Goal: Information Seeking & Learning: Learn about a topic

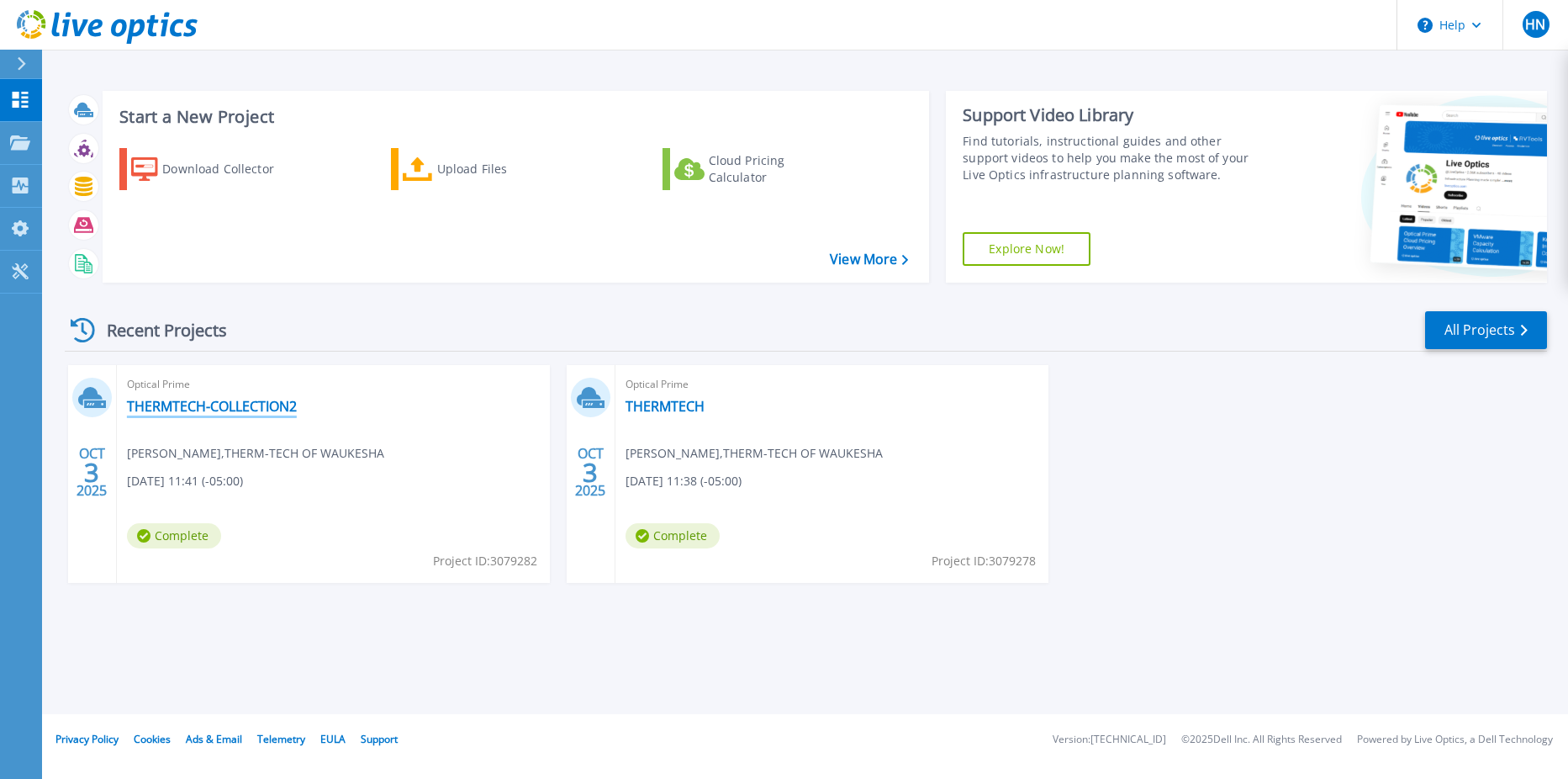
click at [198, 408] on link "THERMTECH-COLLECTION2" at bounding box center [212, 406] width 170 height 17
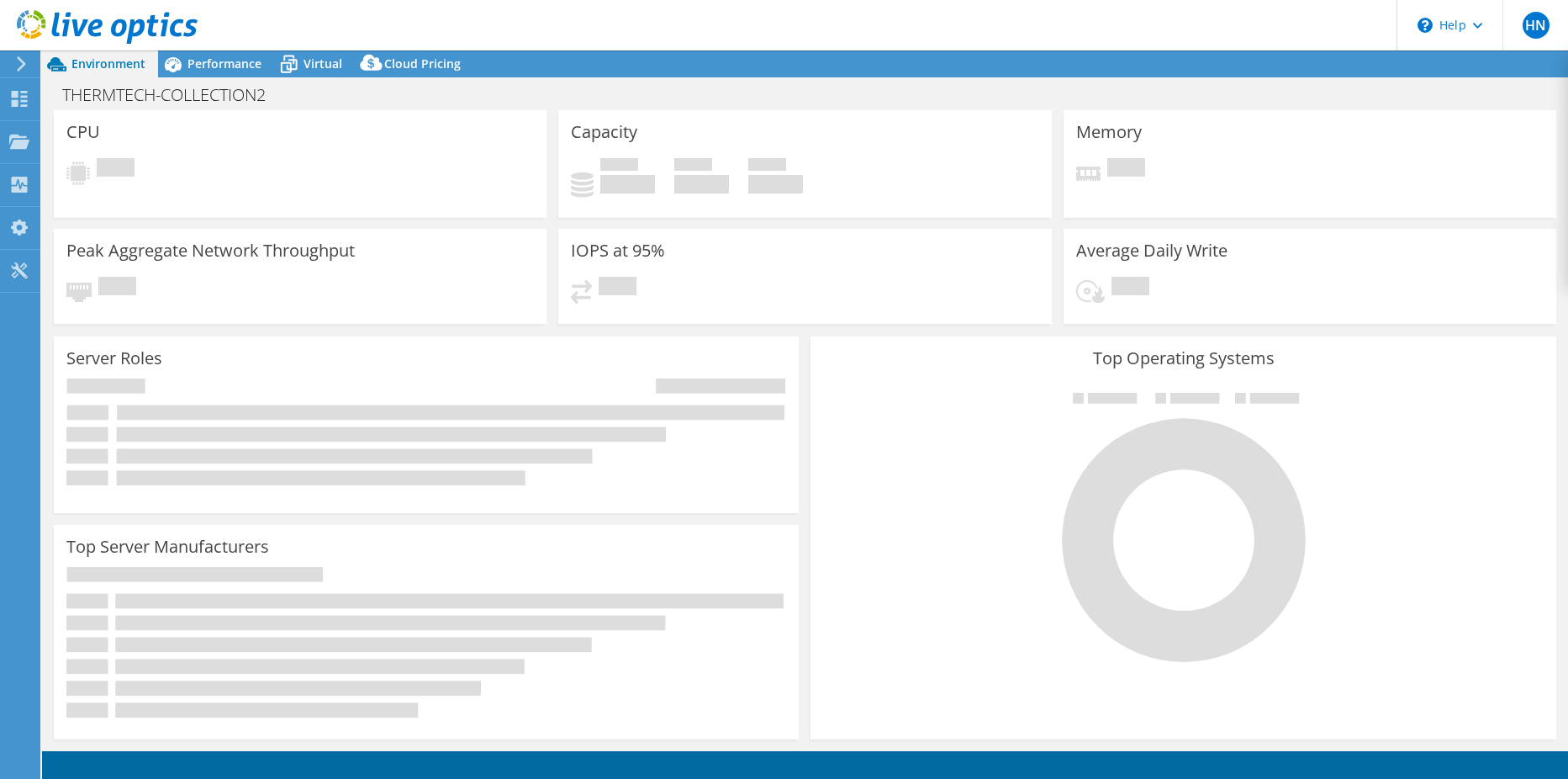
select select "USEast"
select select "USD"
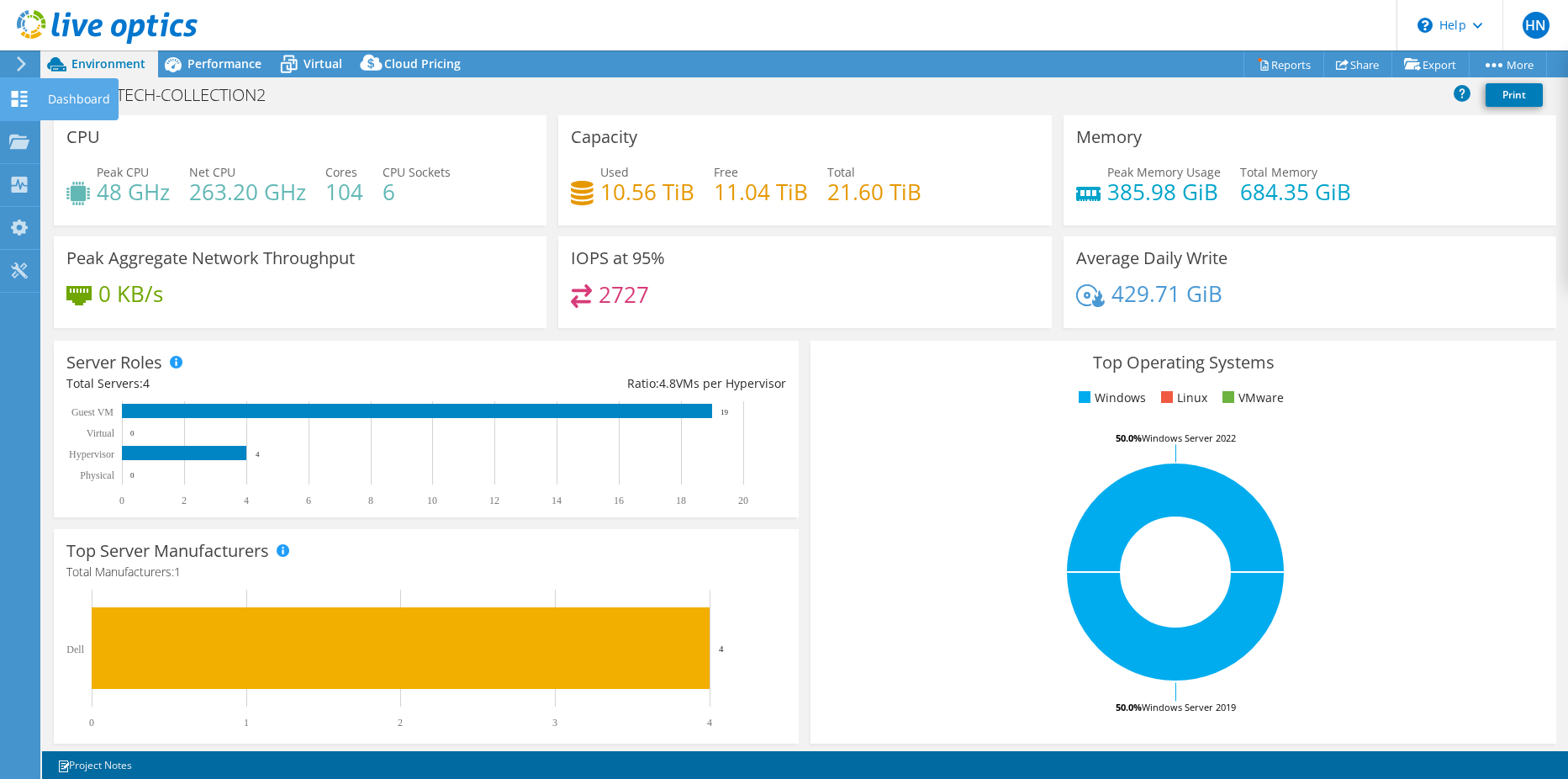
click at [64, 97] on div "Dashboard" at bounding box center [79, 99] width 79 height 42
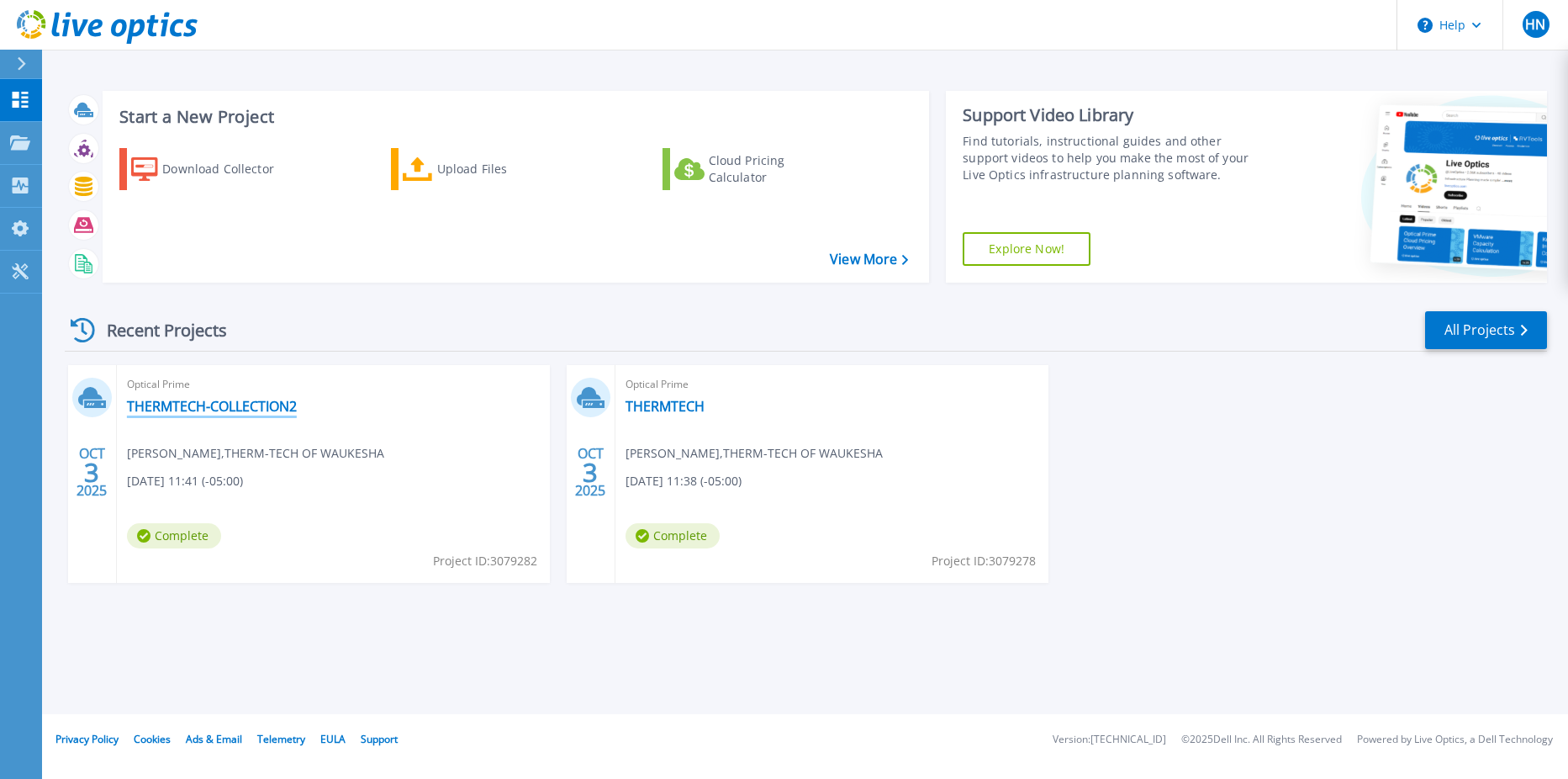
click at [202, 406] on link "THERMTECH-COLLECTION2" at bounding box center [212, 406] width 170 height 17
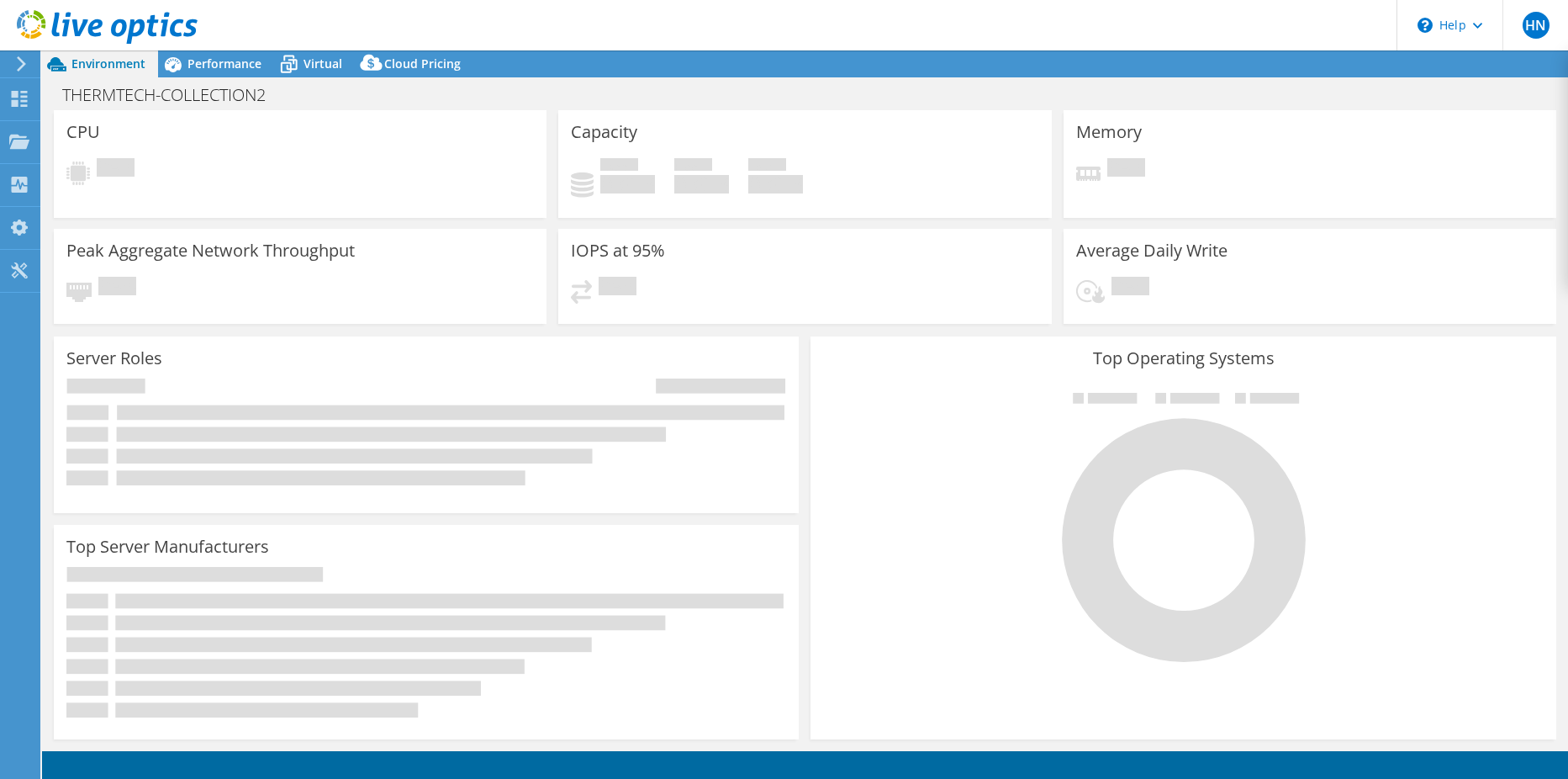
select select "USEast"
select select "USD"
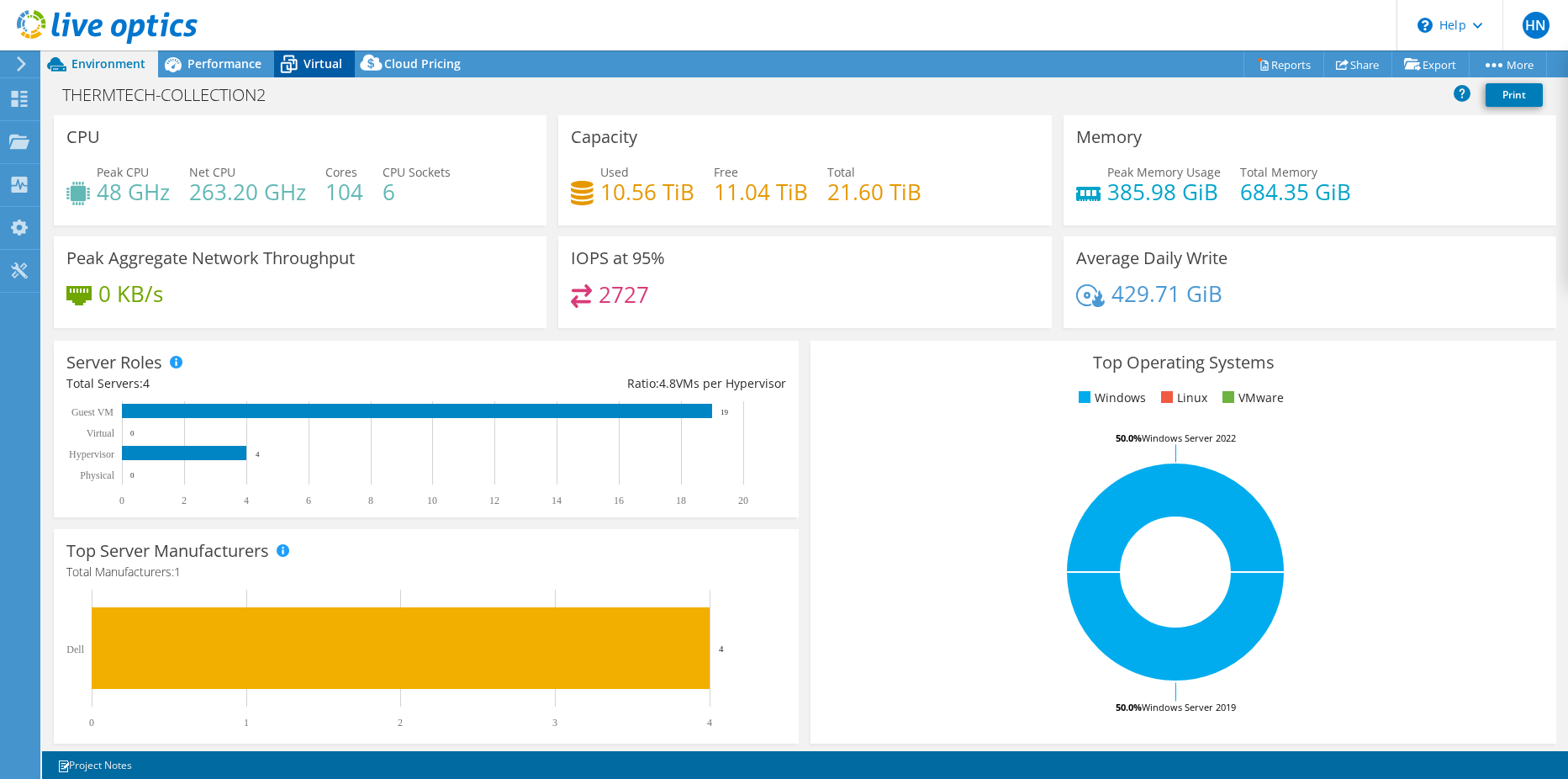
click at [313, 64] on span "Virtual" at bounding box center [322, 63] width 38 height 16
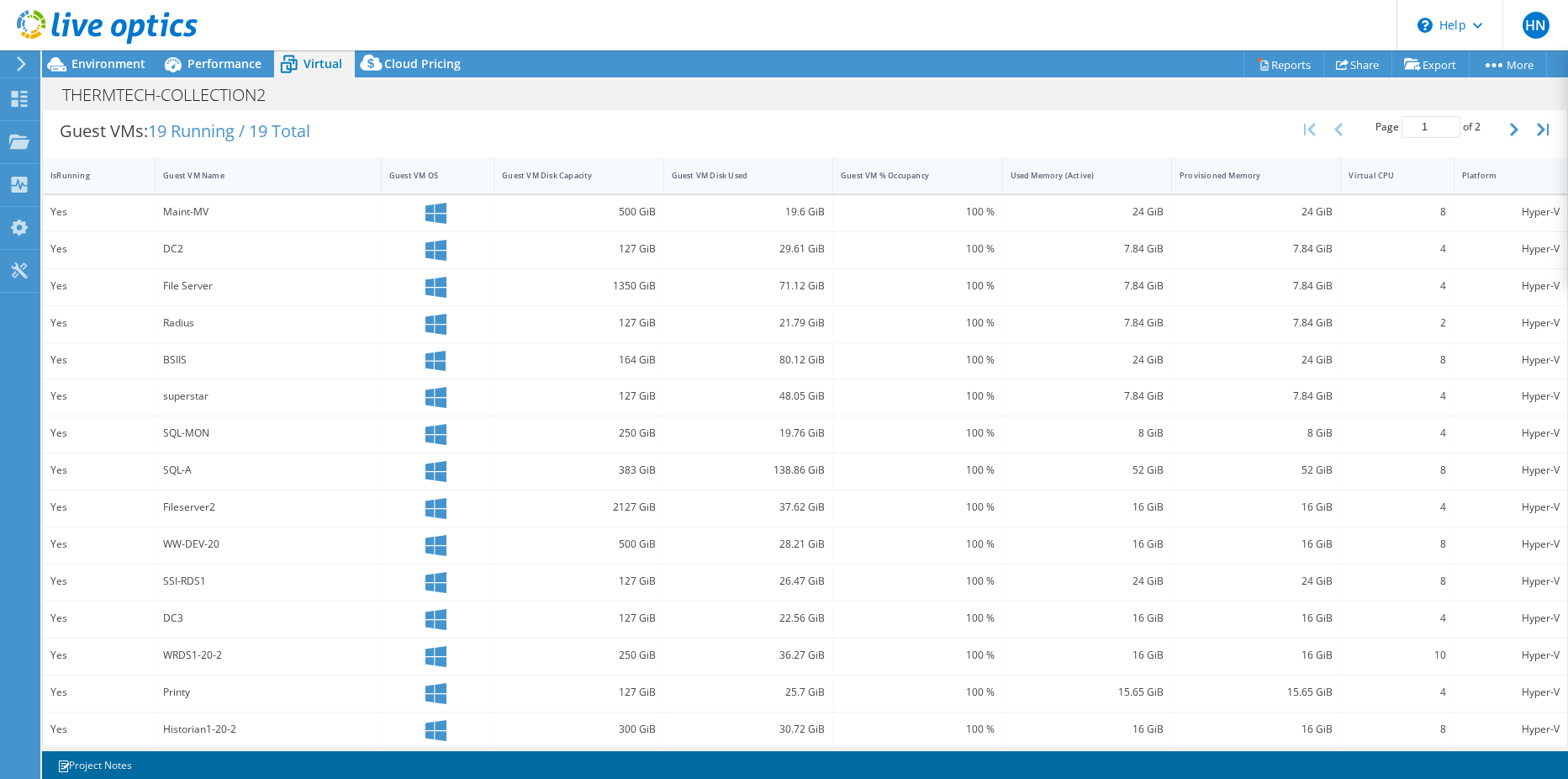
scroll to position [348, 0]
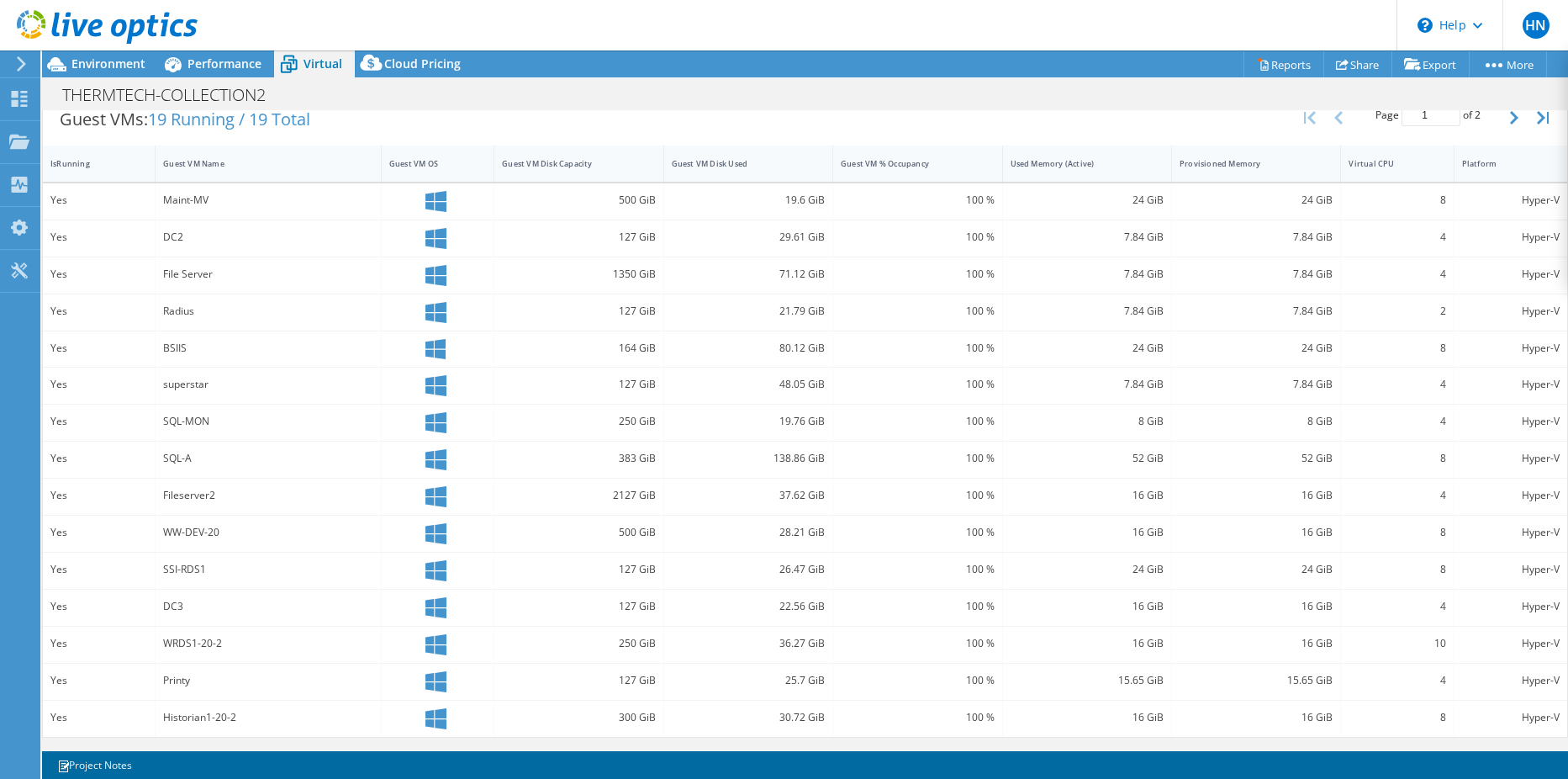
drag, startPoint x: 49, startPoint y: 163, endPoint x: 229, endPoint y: 298, distance: 225.0
click at [238, 308] on div "IsRunning Guest VM Name Guest VM OS Guest VM Disk Capacity Guest VM Disk Used G…" at bounding box center [805, 441] width 1524 height 591
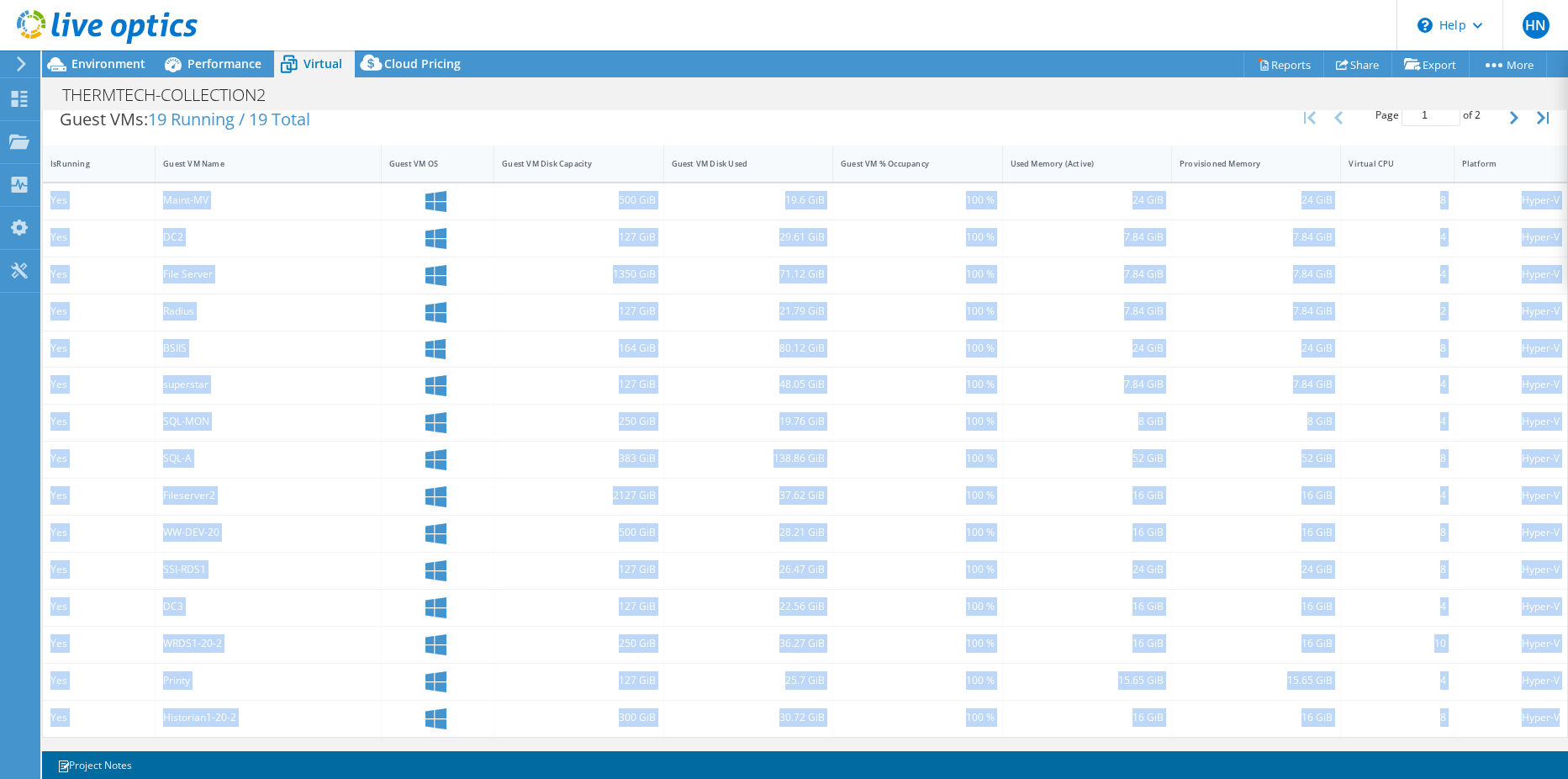
drag, startPoint x: 51, startPoint y: 200, endPoint x: 1547, endPoint y: 735, distance: 1588.8
click at [1547, 735] on div "Yes Maint-MV 500 GiB 19.6 GiB 100 % 24 GiB 24 GiB 8 Hyper-V Yes DC2 127 GiB 29.…" at bounding box center [805, 460] width 1524 height 554
copy div "Yes Maint-MV 500 GiB 19.6 GiB 100 % 24 GiB 24 GiB 8 Hyper-V Yes DC2 127 GiB 29.…"
click at [495, 637] on div "250 GiB" at bounding box center [579, 644] width 169 height 36
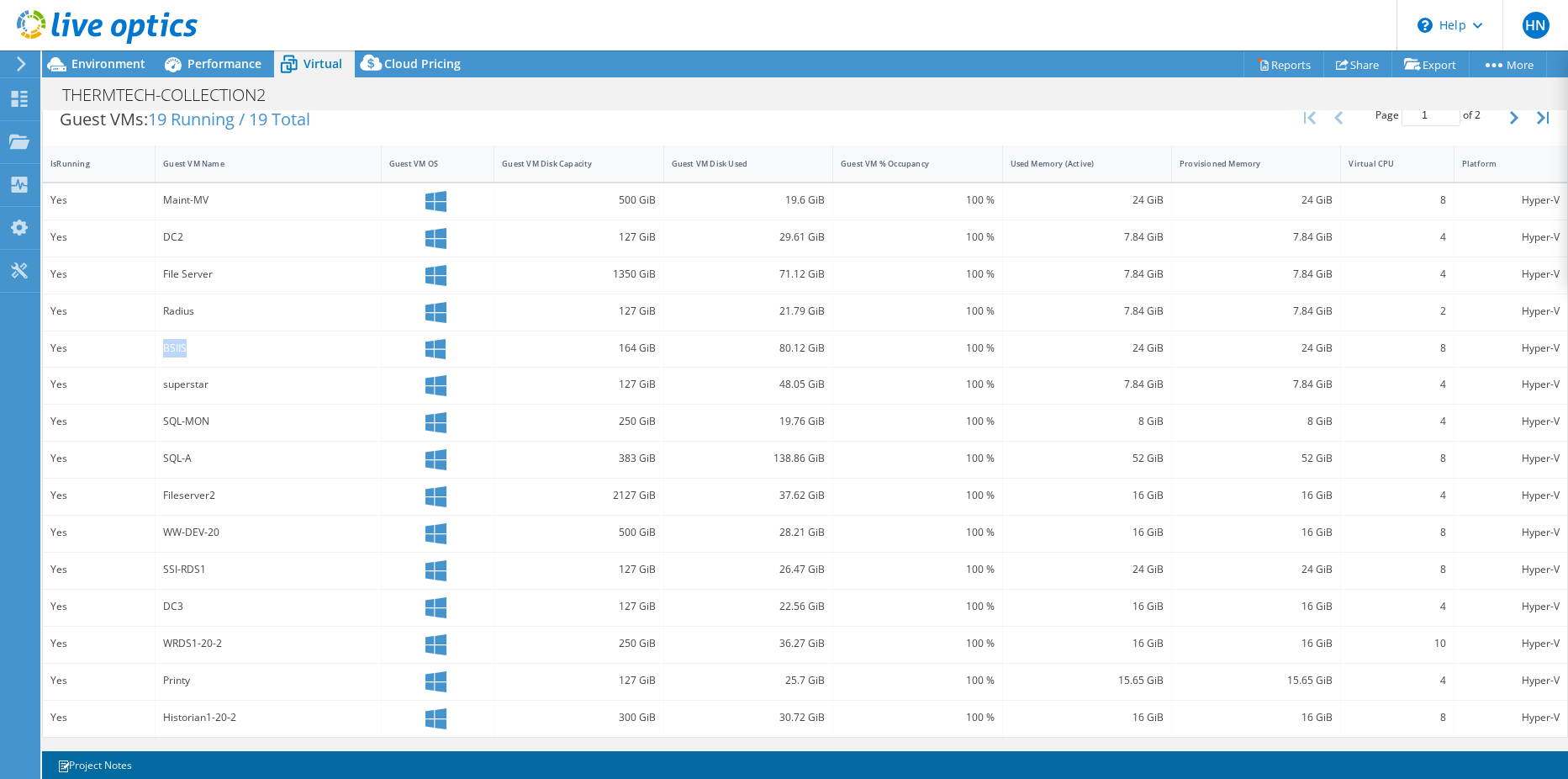
drag, startPoint x: 163, startPoint y: 347, endPoint x: 184, endPoint y: 349, distance: 21.1
click at [184, 349] on div "BSIIS" at bounding box center [268, 348] width 210 height 19
drag, startPoint x: 184, startPoint y: 349, endPoint x: 165, endPoint y: 456, distance: 108.7
click at [165, 456] on div "SQL-A" at bounding box center [268, 458] width 210 height 19
drag, startPoint x: 163, startPoint y: 460, endPoint x: 192, endPoint y: 461, distance: 29.0
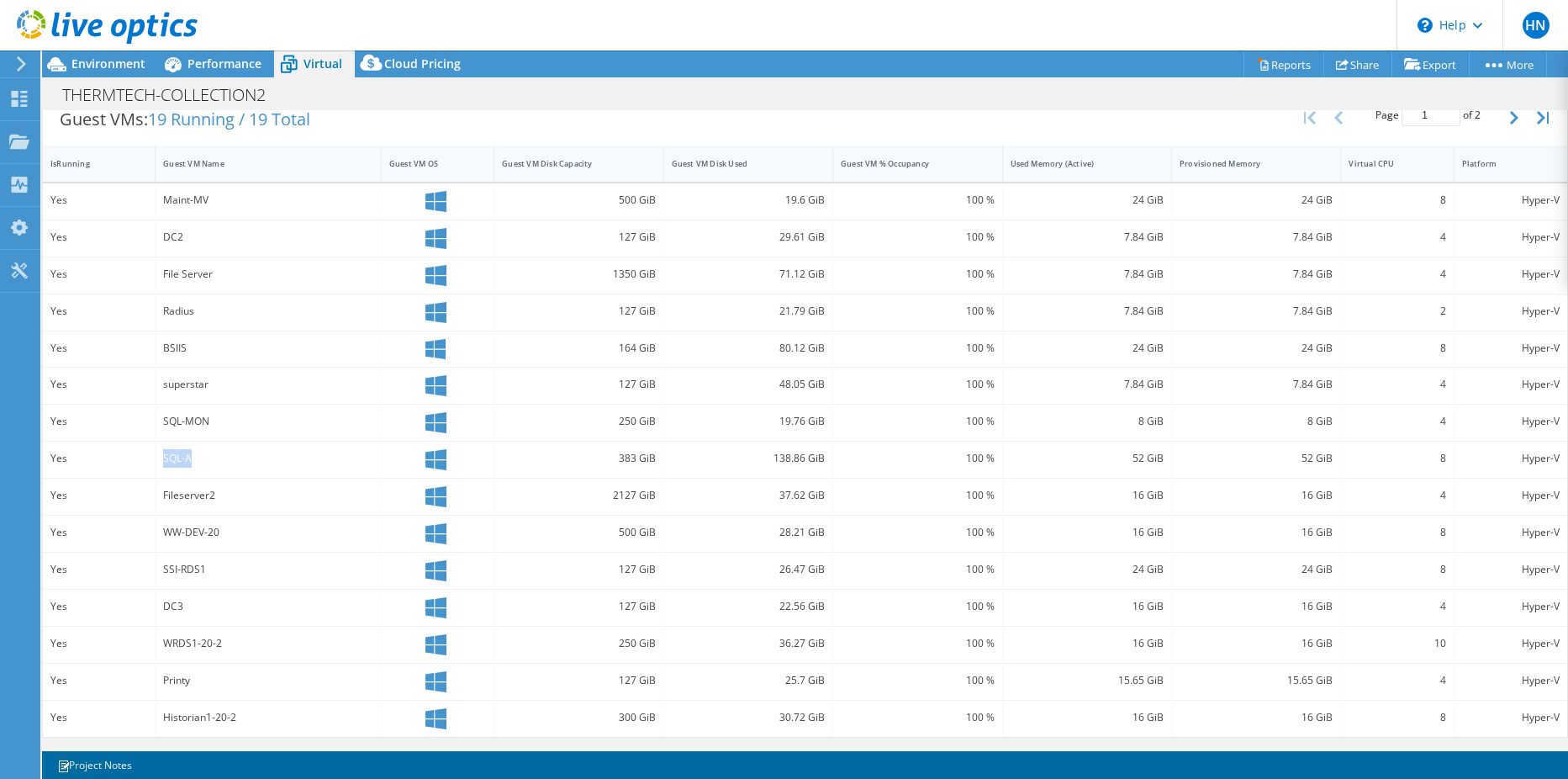
click at [192, 461] on div "SQL-A" at bounding box center [268, 458] width 210 height 19
drag, startPoint x: 192, startPoint y: 461, endPoint x: 162, endPoint y: 346, distance: 118.8
click at [162, 346] on div "BSIIS" at bounding box center [268, 349] width 226 height 36
click at [1510, 117] on icon "button" at bounding box center [1514, 117] width 8 height 13
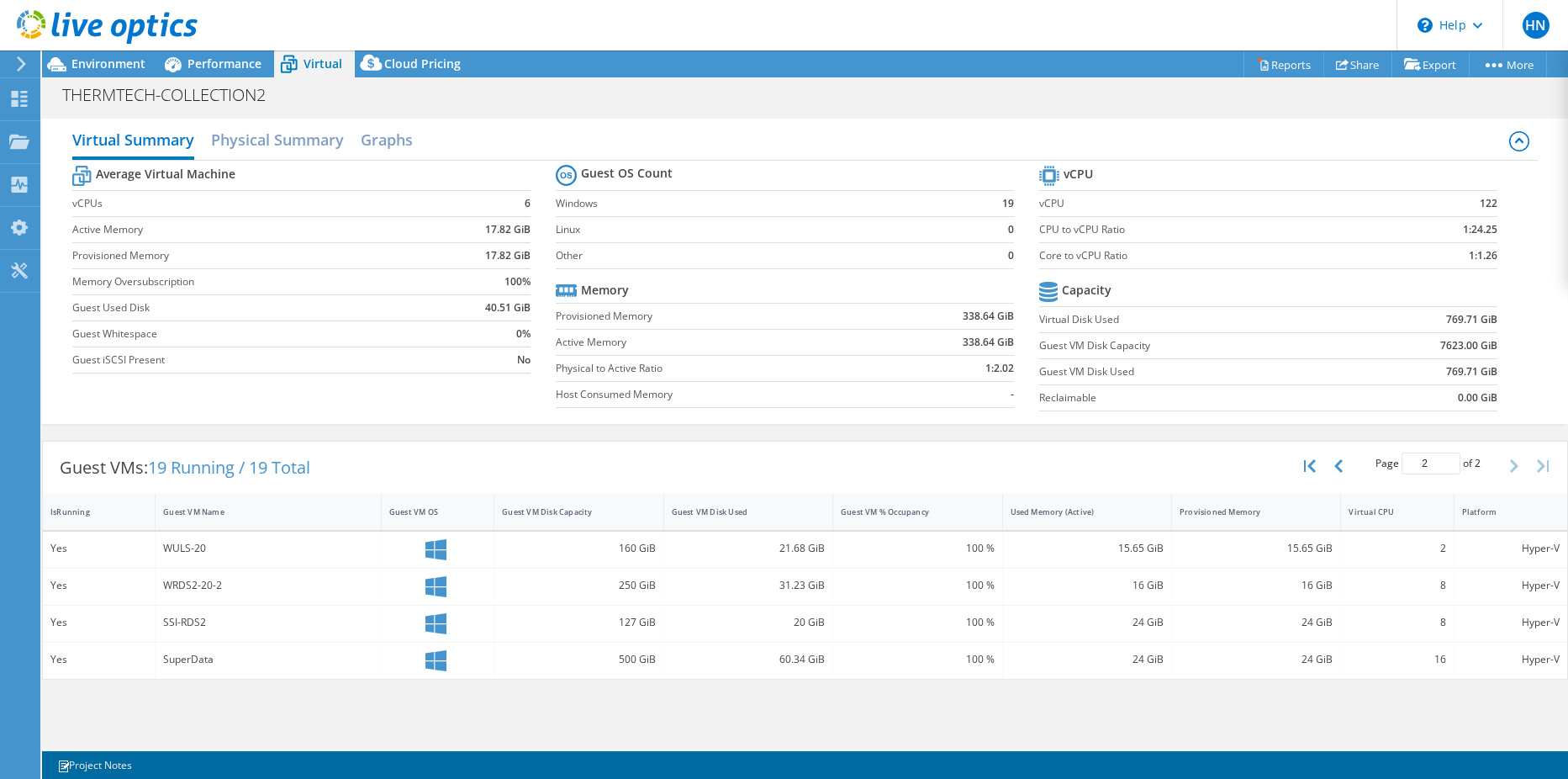
scroll to position [0, 0]
drag, startPoint x: 162, startPoint y: 548, endPoint x: 179, endPoint y: 554, distance: 18.0
click at [179, 554] on div "WULS-20" at bounding box center [268, 549] width 226 height 36
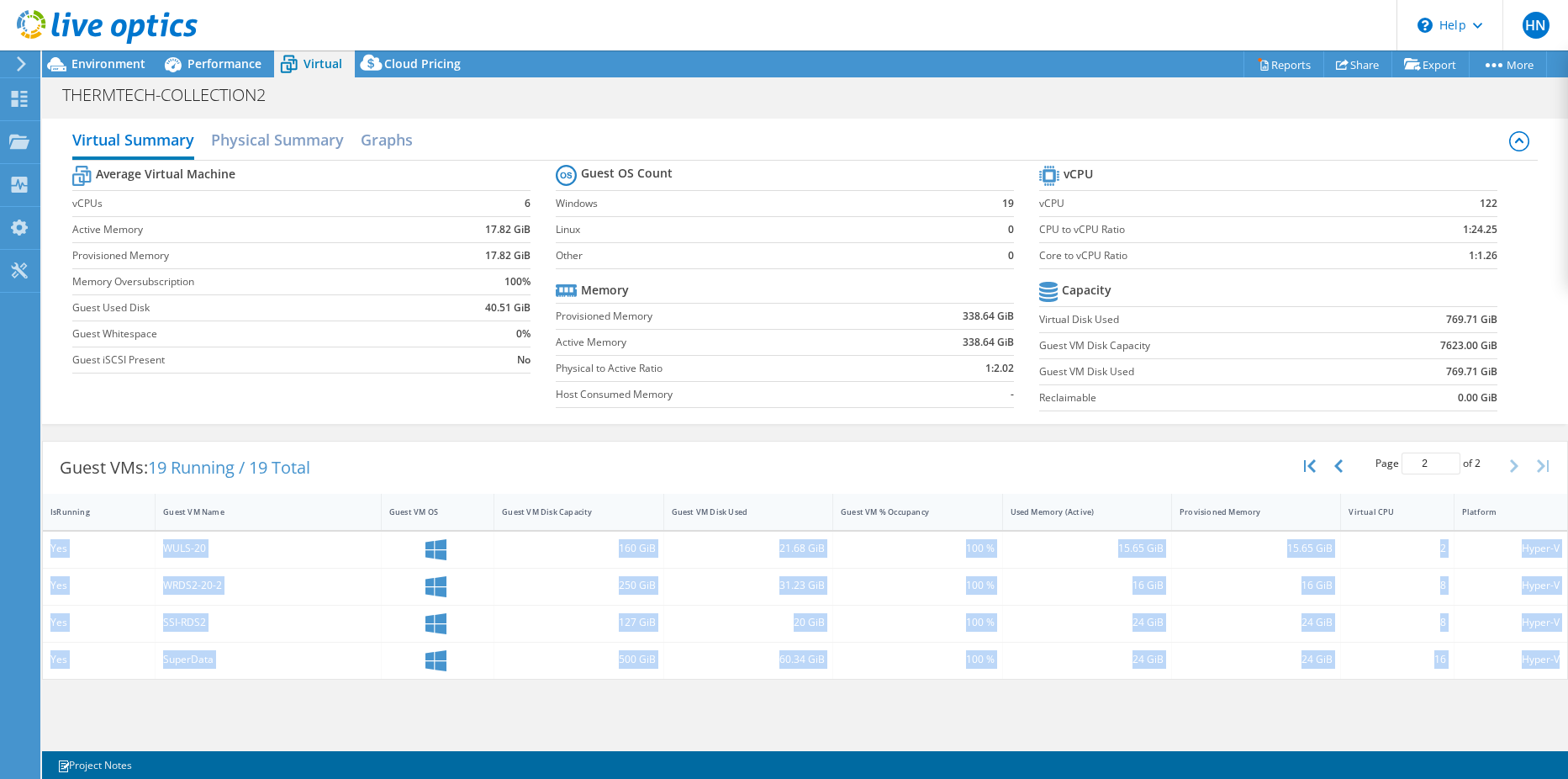
drag, startPoint x: 179, startPoint y: 554, endPoint x: 1560, endPoint y: 671, distance: 1385.9
click at [1560, 671] on div "Yes WULS-20 160 GiB 21.68 GiB 100 % 15.65 GiB 15.65 GiB 2 Hyper-V Yes WRDS2-20-…" at bounding box center [805, 605] width 1524 height 147
copy div "Yes WULS-20 160 GiB 21.68 GiB 100 % 15.65 GiB 15.65 GiB 2 Hyper-V Yes WRDS2-20-…"
click at [997, 716] on div "Virtual Summary Physical Summary Graphs Average Virtual Machine vCPUs 6 Active …" at bounding box center [805, 428] width 1526 height 636
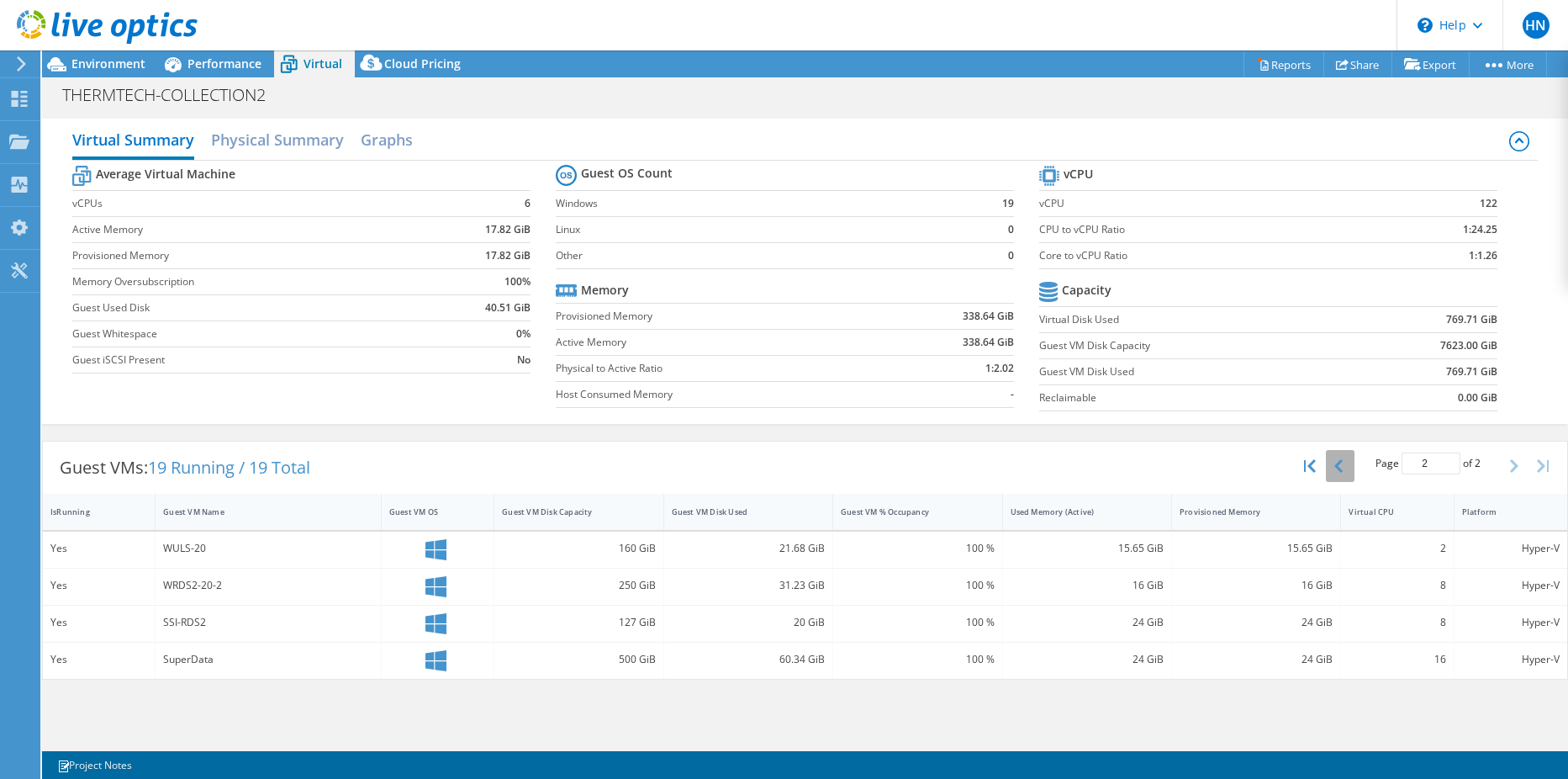
click at [1338, 468] on icon "button" at bounding box center [1338, 465] width 8 height 13
type input "1"
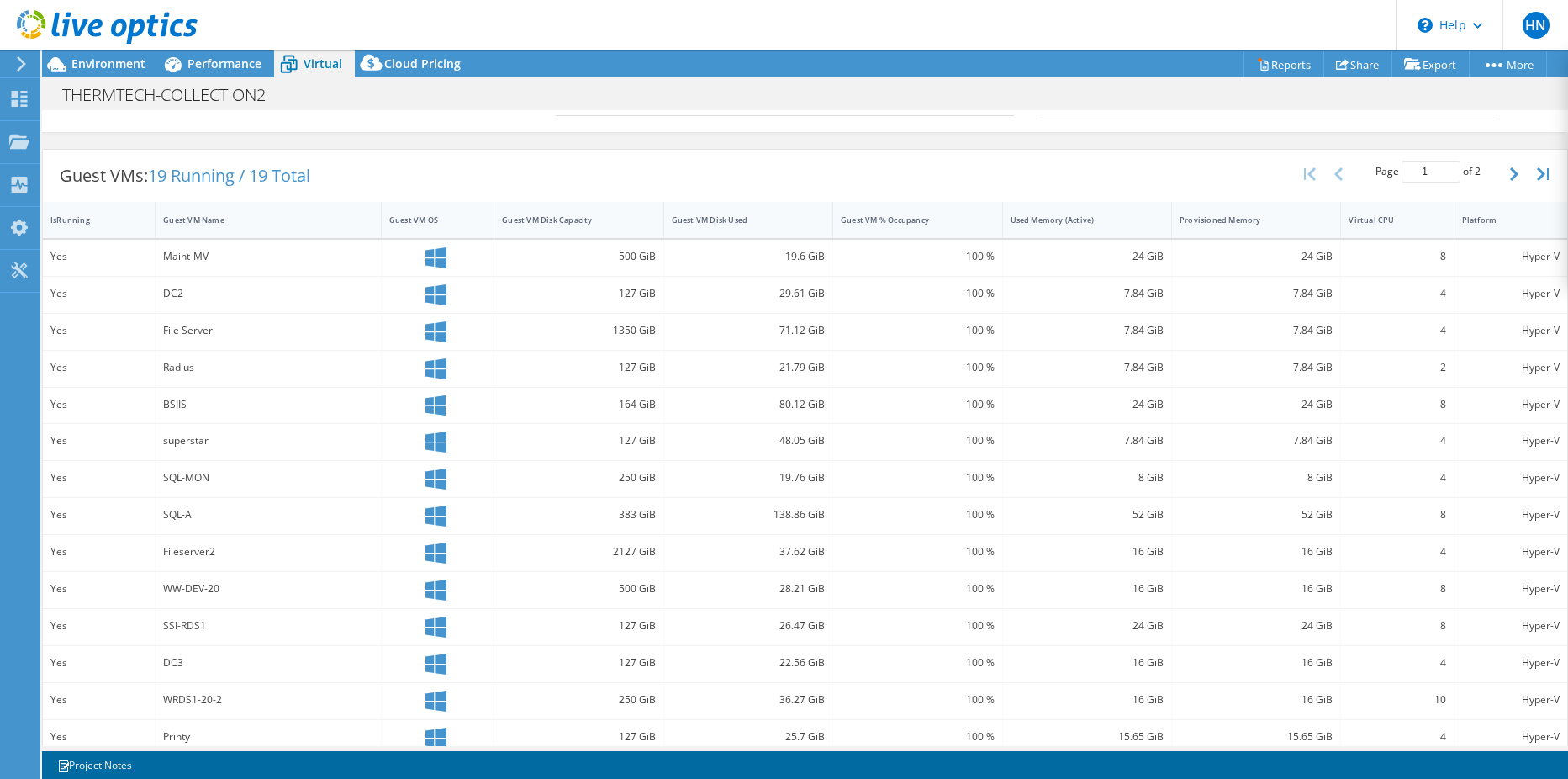
scroll to position [264, 0]
